Goal: Task Accomplishment & Management: Manage account settings

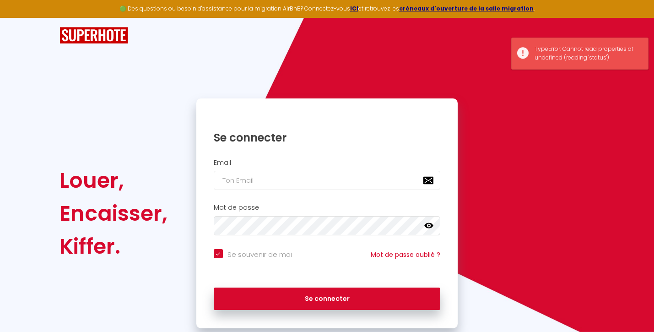
checkbox input "true"
click at [239, 178] on input "email" at bounding box center [327, 180] width 227 height 19
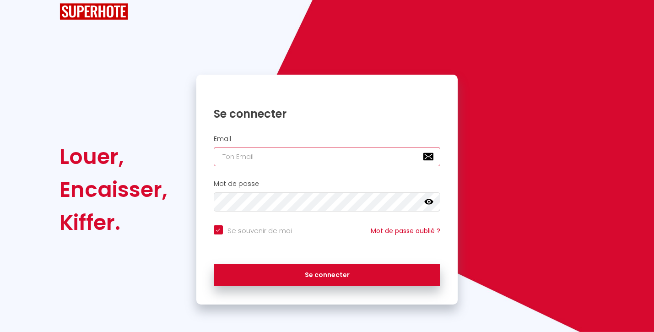
click at [261, 159] on input "email" at bounding box center [327, 156] width 227 height 19
type input "[EMAIL_ADDRESS][DOMAIN_NAME]"
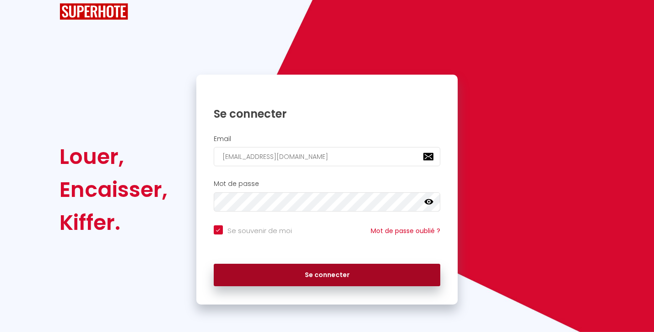
click at [317, 274] on button "Se connecter" at bounding box center [327, 274] width 227 height 23
checkbox input "true"
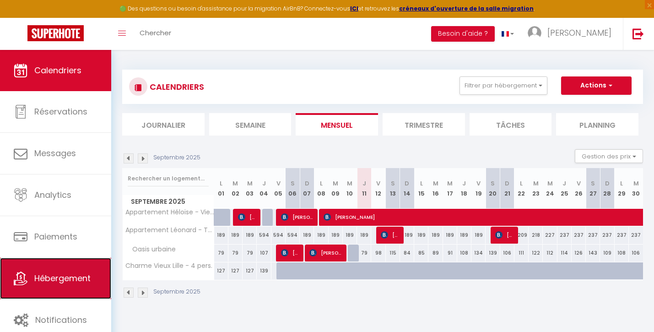
click at [70, 278] on span "Hébergement" at bounding box center [62, 277] width 56 height 11
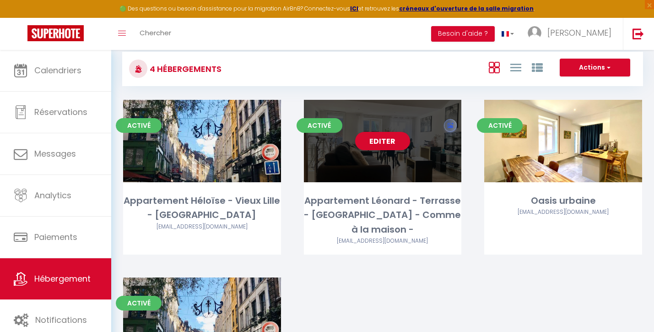
scroll to position [57, 0]
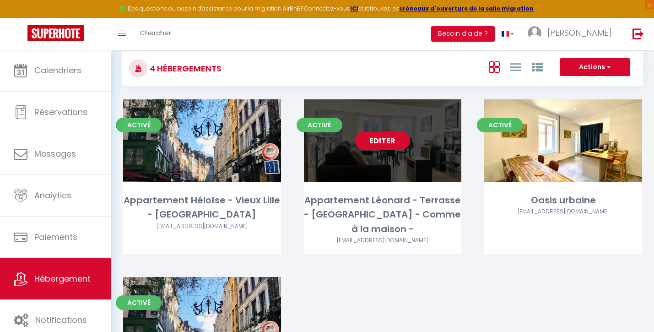
click at [391, 138] on link "Editer" at bounding box center [382, 140] width 55 height 18
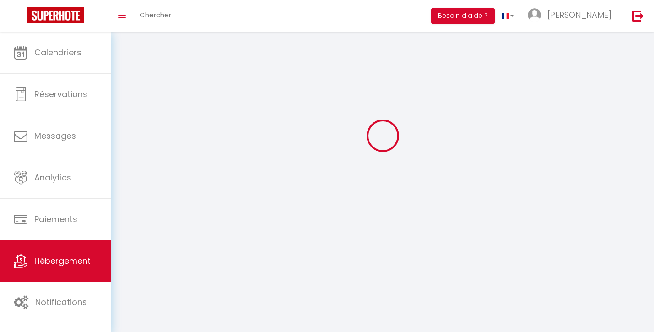
select select "1"
select select "28"
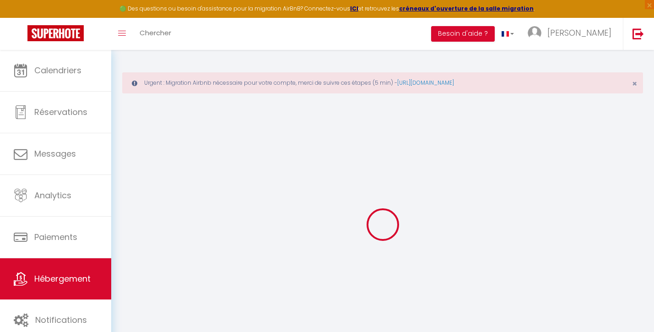
select select
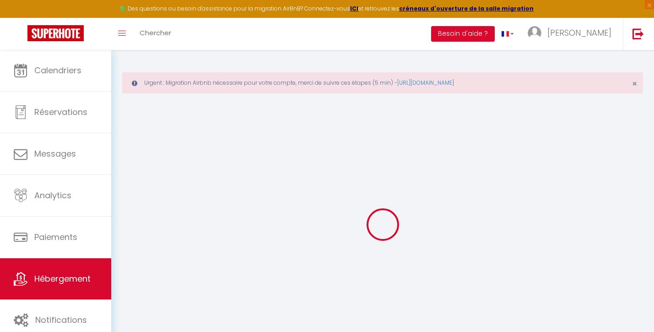
select select
checkbox input "false"
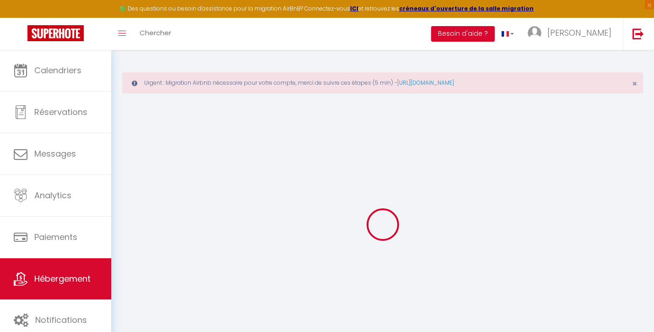
select select
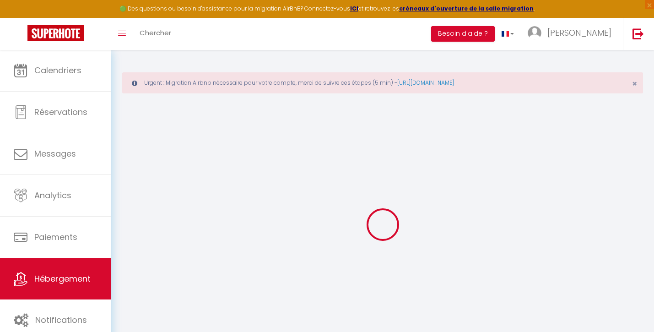
select select
checkbox input "false"
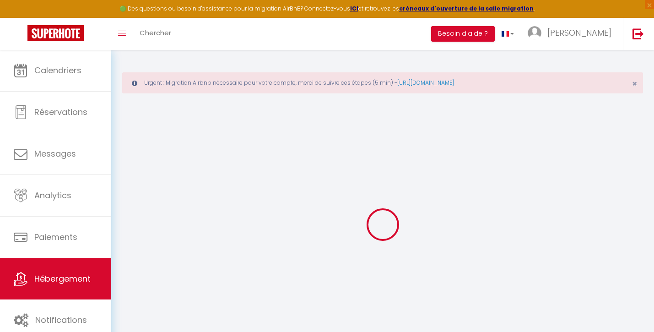
checkbox input "false"
select select
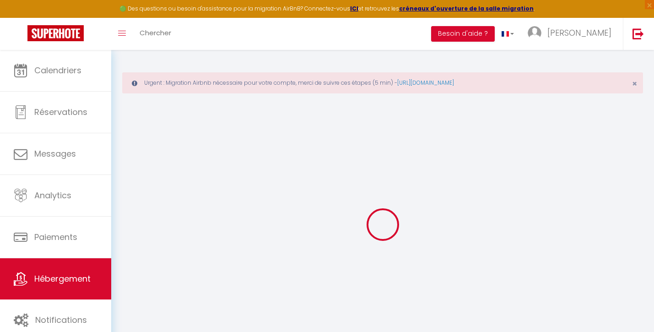
select select
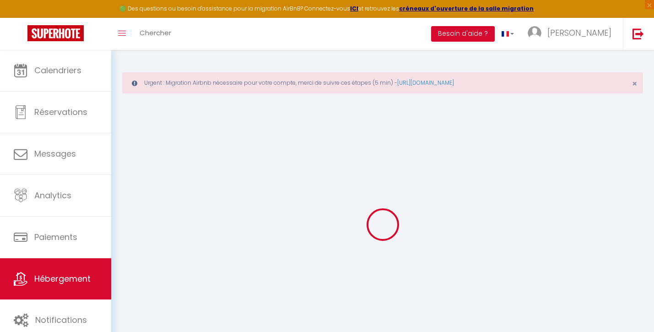
checkbox input "false"
select select
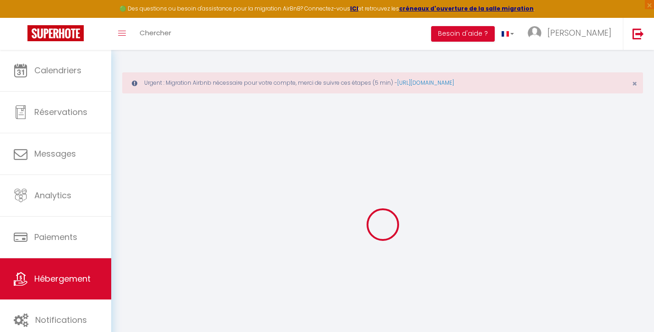
select select
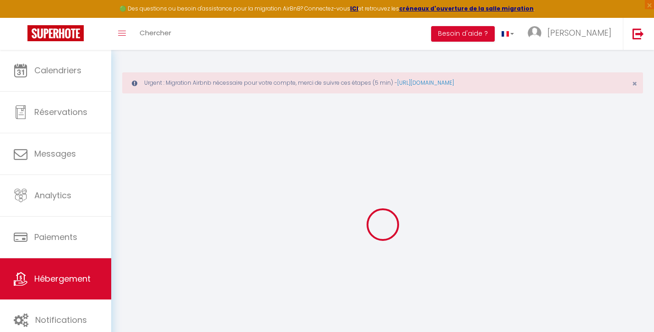
select select
checkbox input "false"
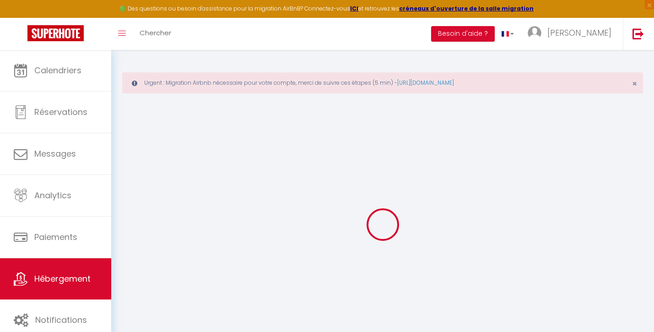
checkbox input "false"
select select
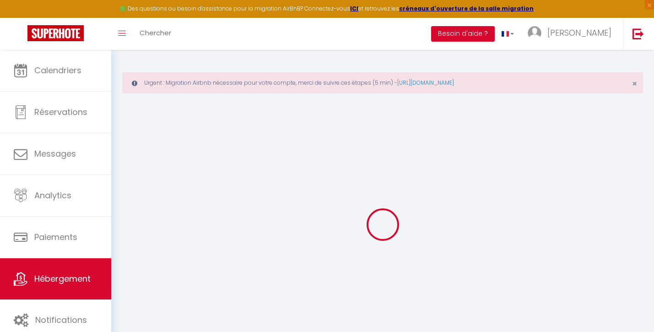
select select
checkbox input "false"
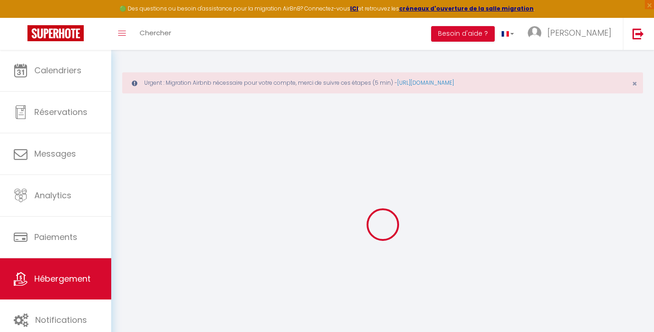
checkbox input "false"
select select
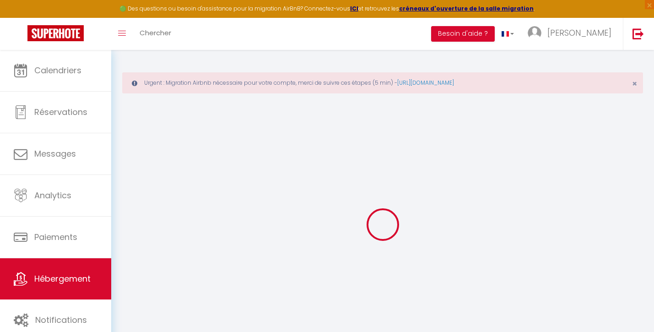
type input "Appartement Léonard - Terrasse - [GEOGRAPHIC_DATA] - Comme à la maison -"
type input "SARL"
type input "[PERSON_NAME]"
type input "[STREET_ADDRESS]"
type input "59000"
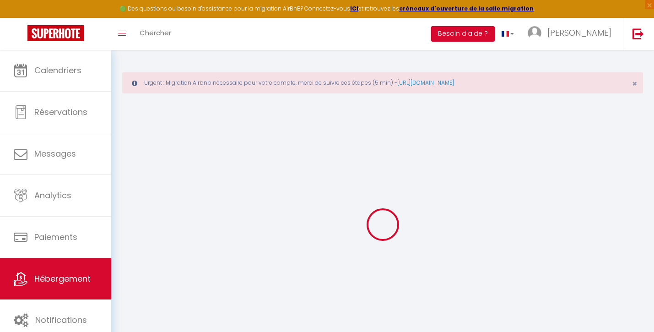
type input "Lille"
select select "6"
select select "4"
select select "3"
type input "180"
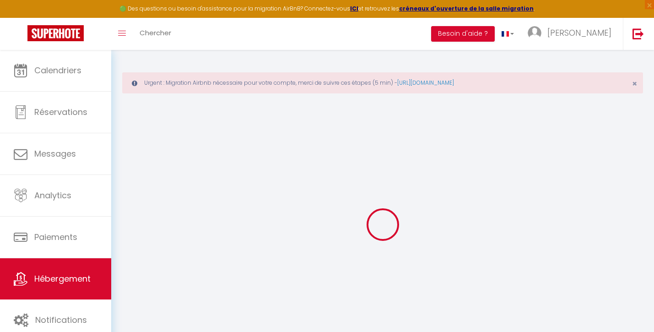
type input "20"
type input "60"
type input "5.5"
type input "0"
type input "1500"
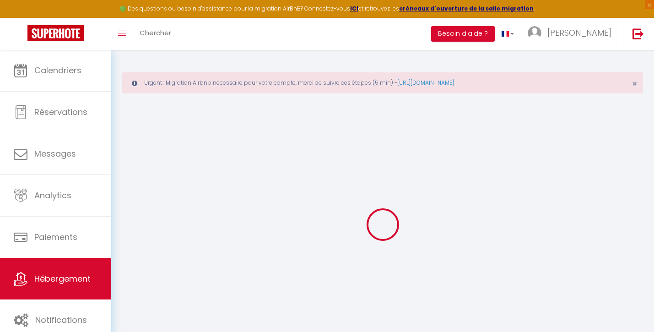
select select
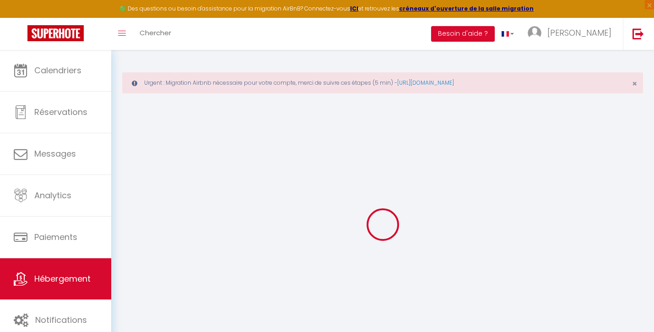
type input "[STREET_ADDRESS][PERSON_NAME]"
type input "59800"
type input "Lille"
type input "[EMAIL_ADDRESS][DOMAIN_NAME]"
select select
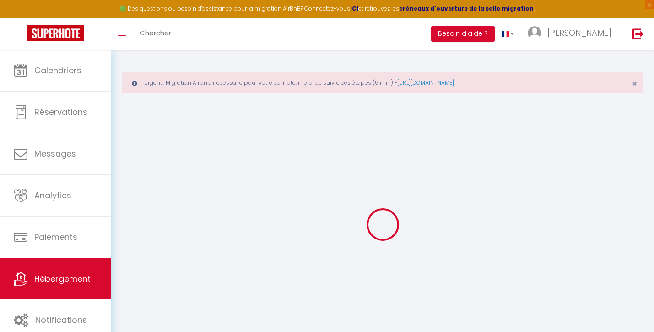
checkbox input "false"
checkbox input "true"
radio input "true"
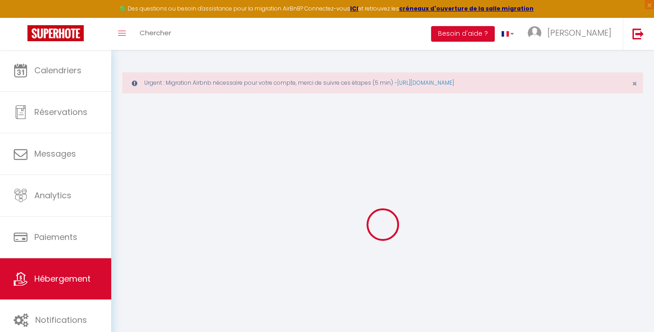
type input "30"
type input "60"
type input "0"
type input "20"
type input "0"
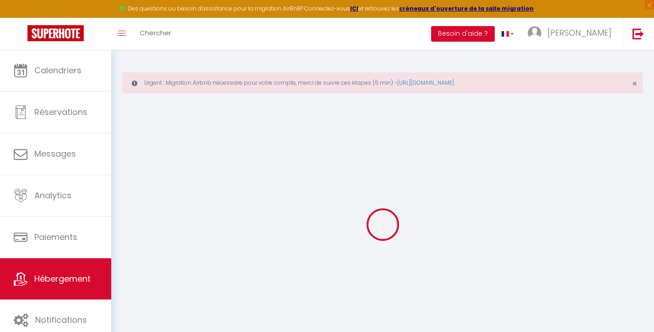
select select "+ 22 %"
select select "+ 38 %"
select select "+ 3 %"
select select "+ 15 %"
select select
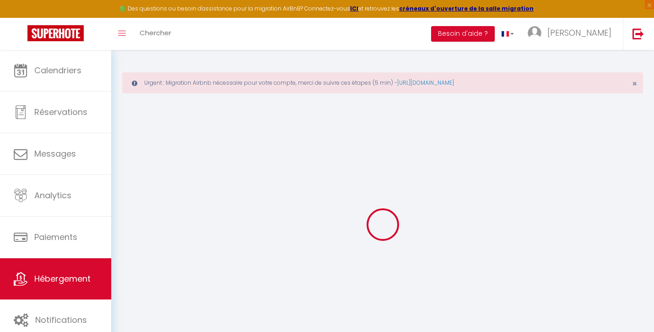
select select
checkbox input "false"
checkbox input "true"
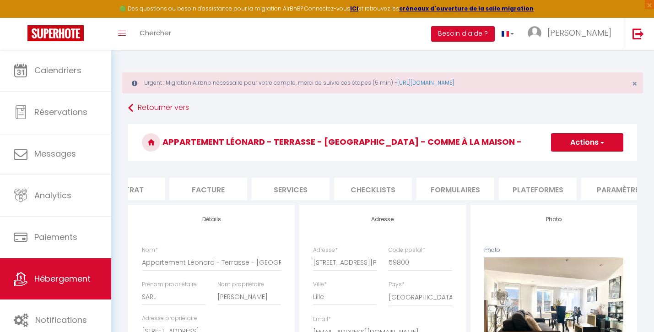
scroll to position [0, 126]
click at [544, 188] on li "Plateformes" at bounding box center [535, 188] width 78 height 22
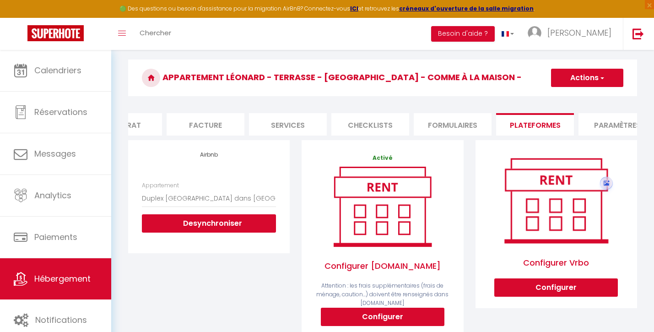
scroll to position [61, 0]
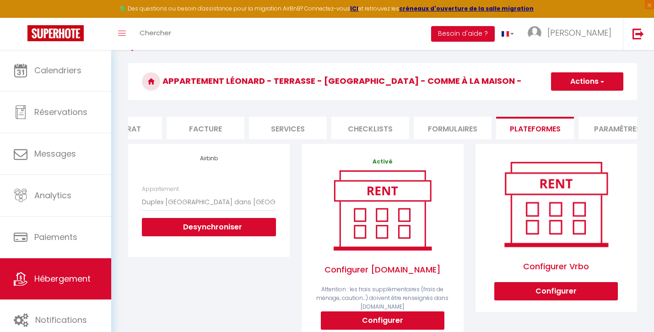
click at [603, 83] on span "button" at bounding box center [601, 81] width 6 height 9
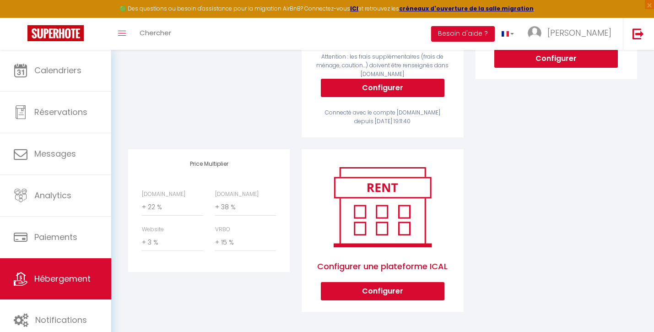
scroll to position [296, 0]
